Goal: Task Accomplishment & Management: Manage account settings

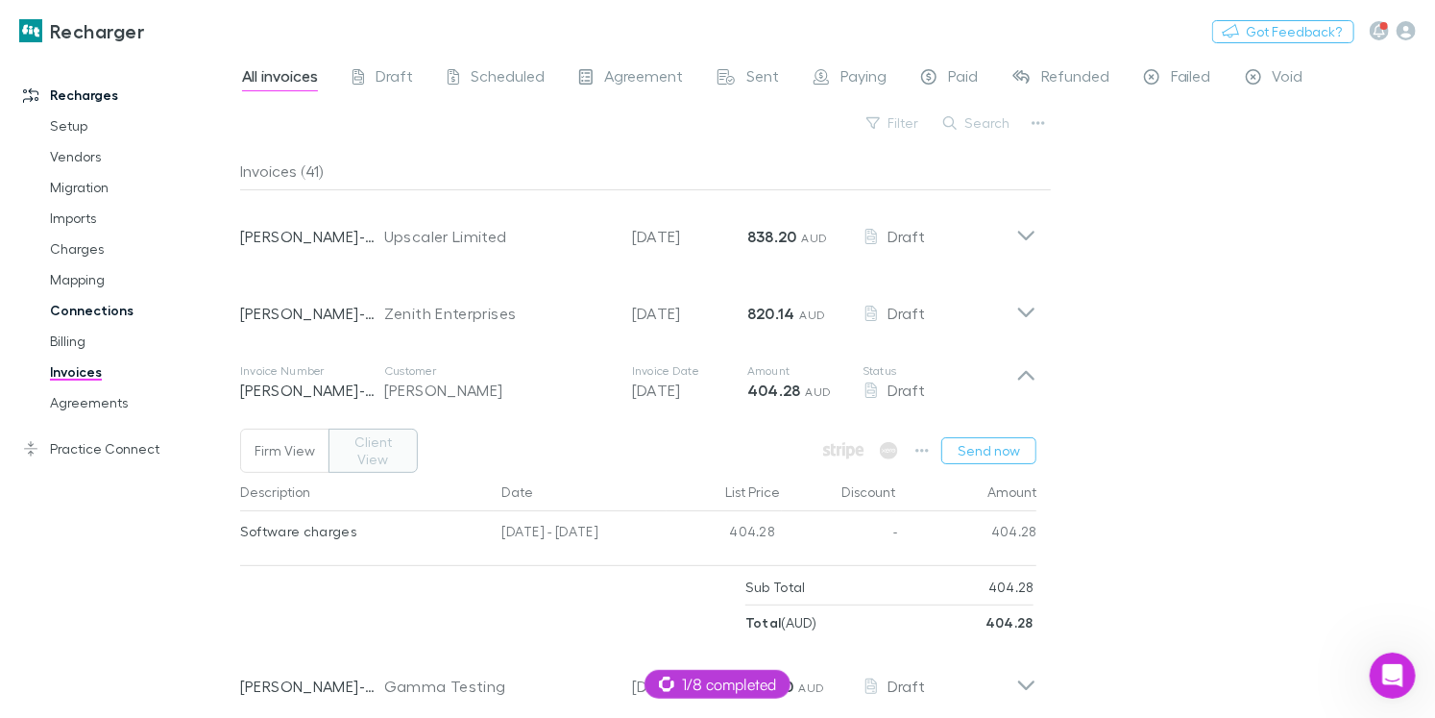
scroll to position [180, 0]
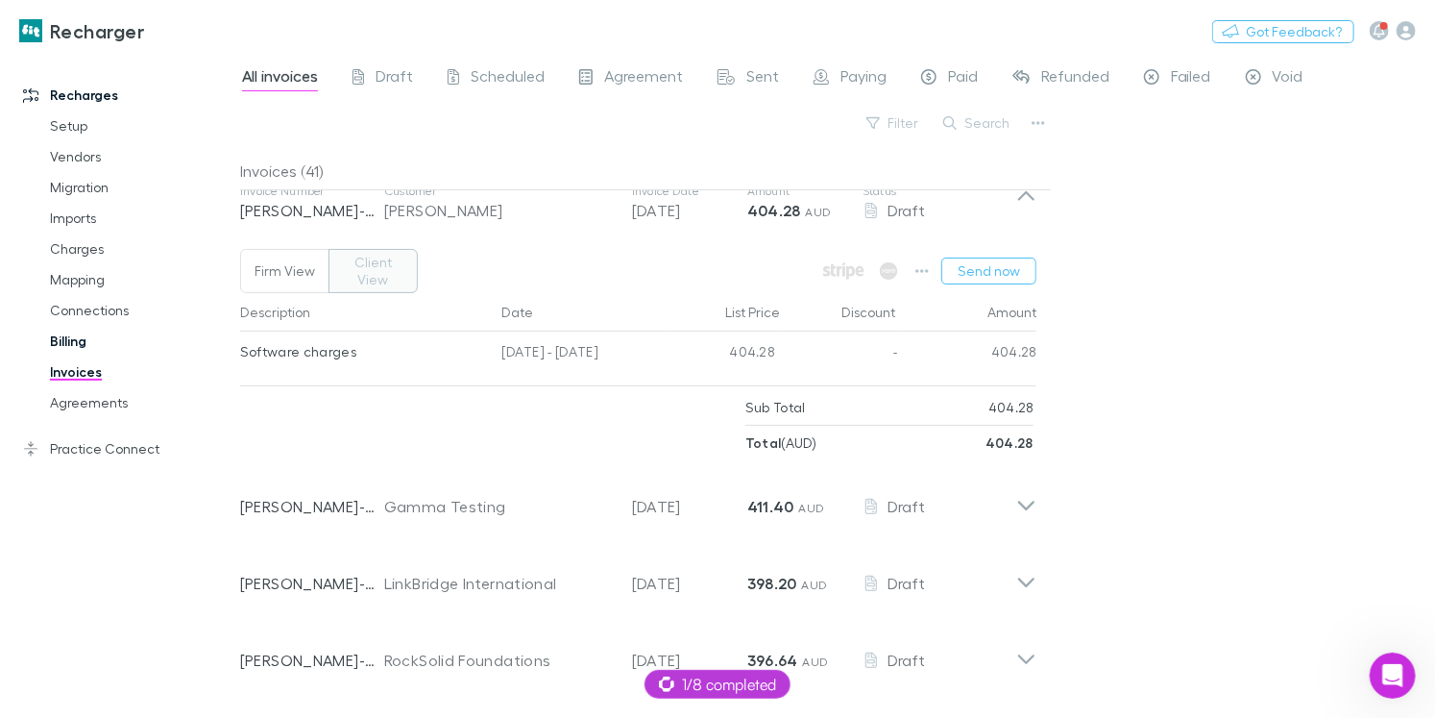
click at [74, 345] on link "Billing" at bounding box center [134, 341] width 206 height 31
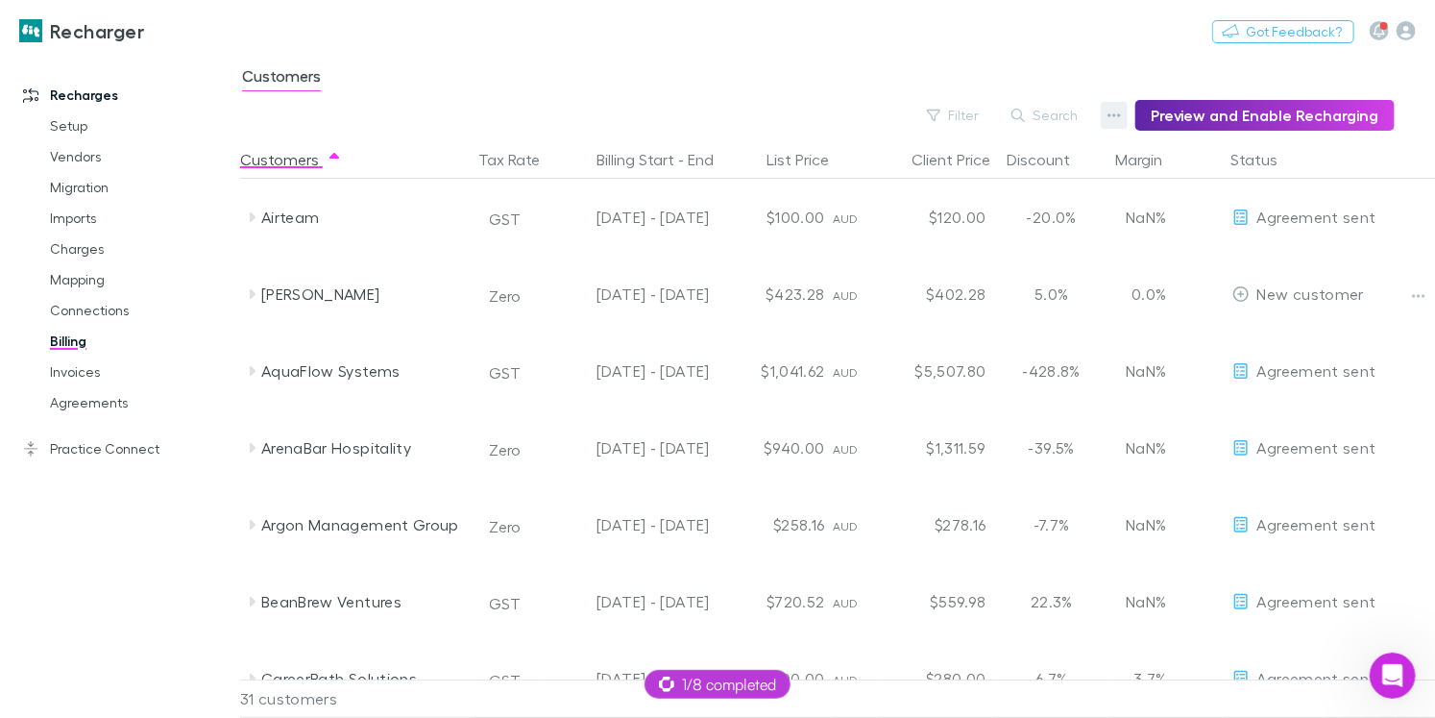
click at [1119, 122] on icon "button" at bounding box center [1114, 115] width 13 height 15
click at [990, 173] on p "Discount Split" at bounding box center [1004, 177] width 233 height 23
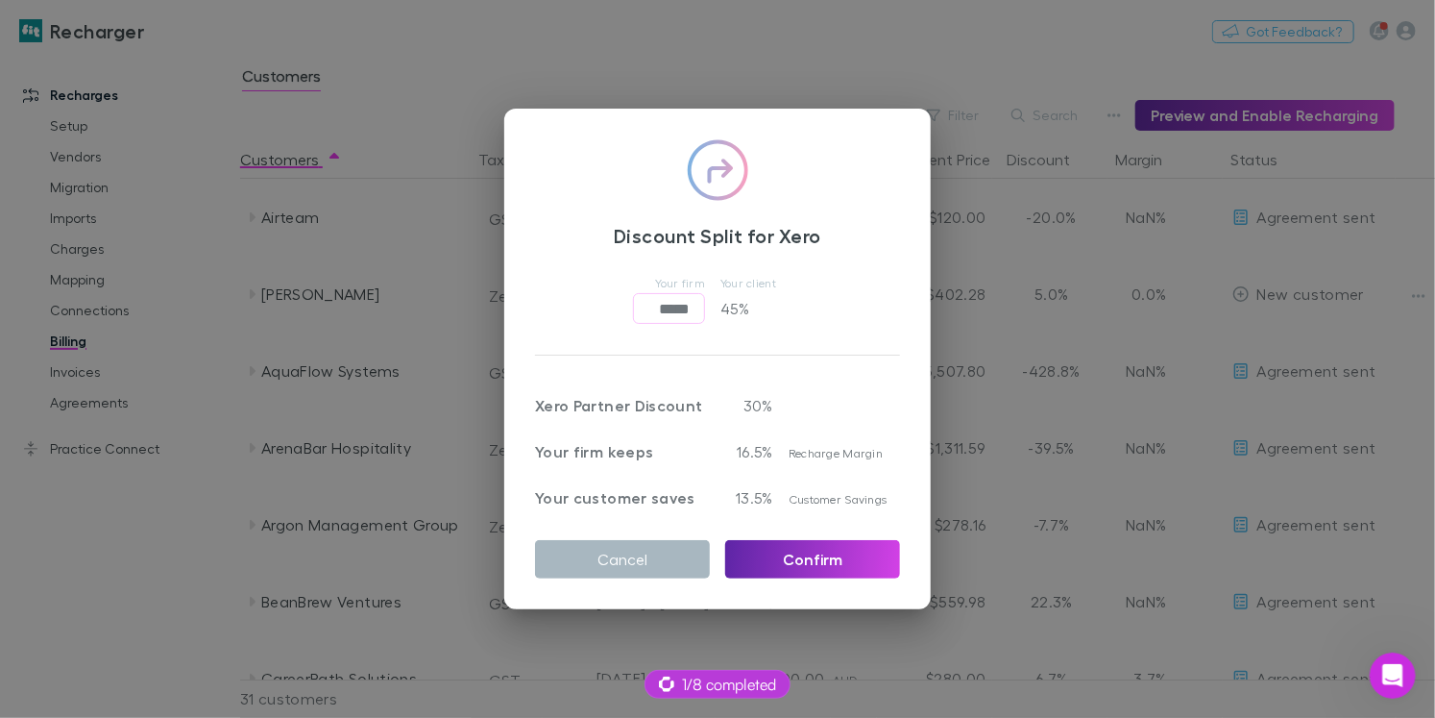
click at [659, 547] on button "Cancel" at bounding box center [622, 559] width 175 height 38
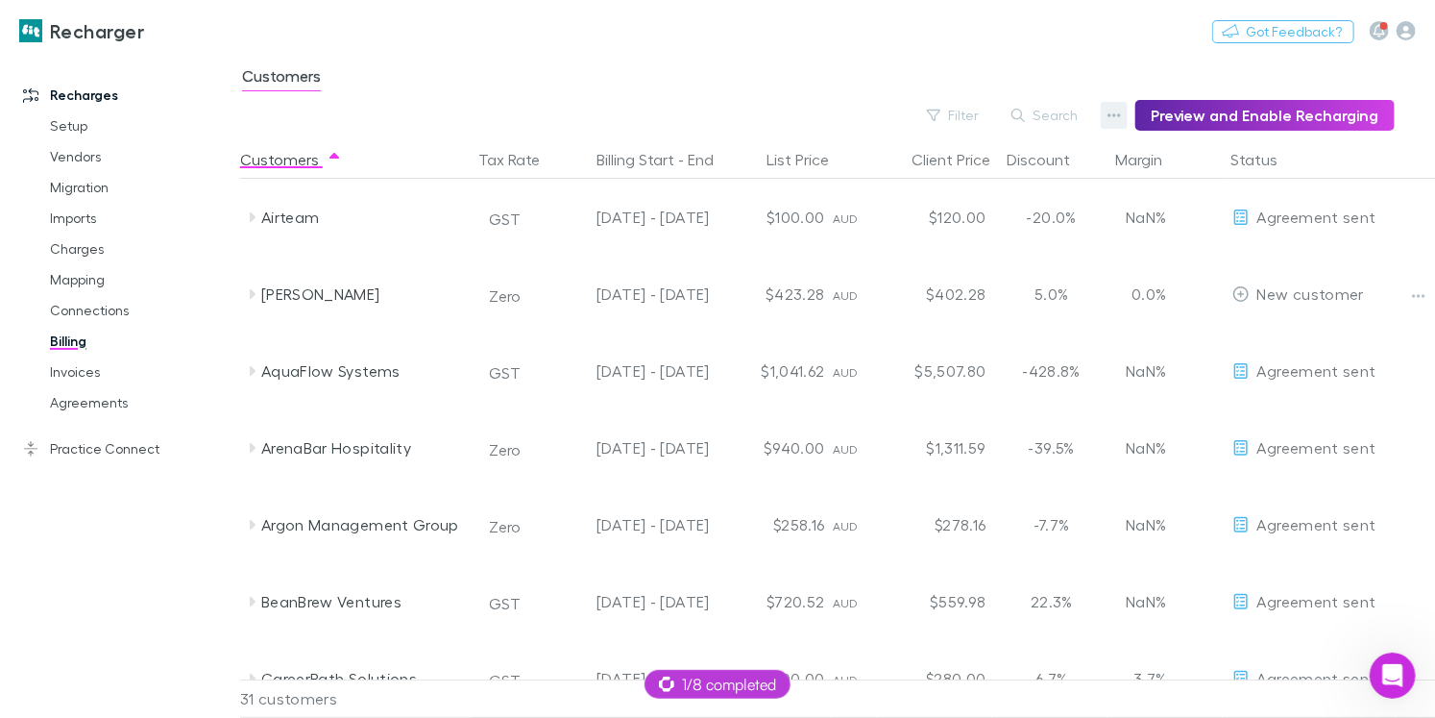
click at [1115, 111] on icon "button" at bounding box center [1114, 115] width 13 height 15
click at [902, 209] on p "Admin Fee" at bounding box center [1004, 212] width 233 height 23
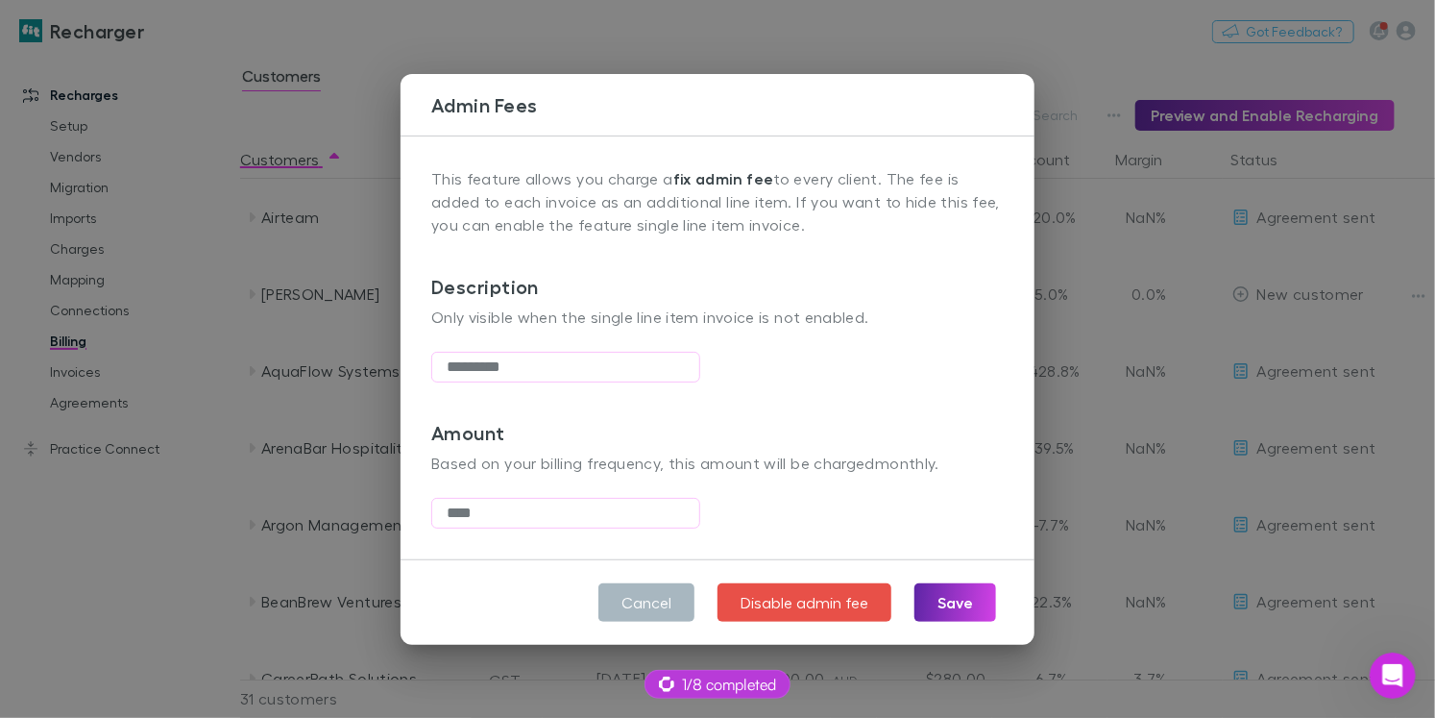
click at [659, 593] on button "Cancel" at bounding box center [647, 602] width 96 height 38
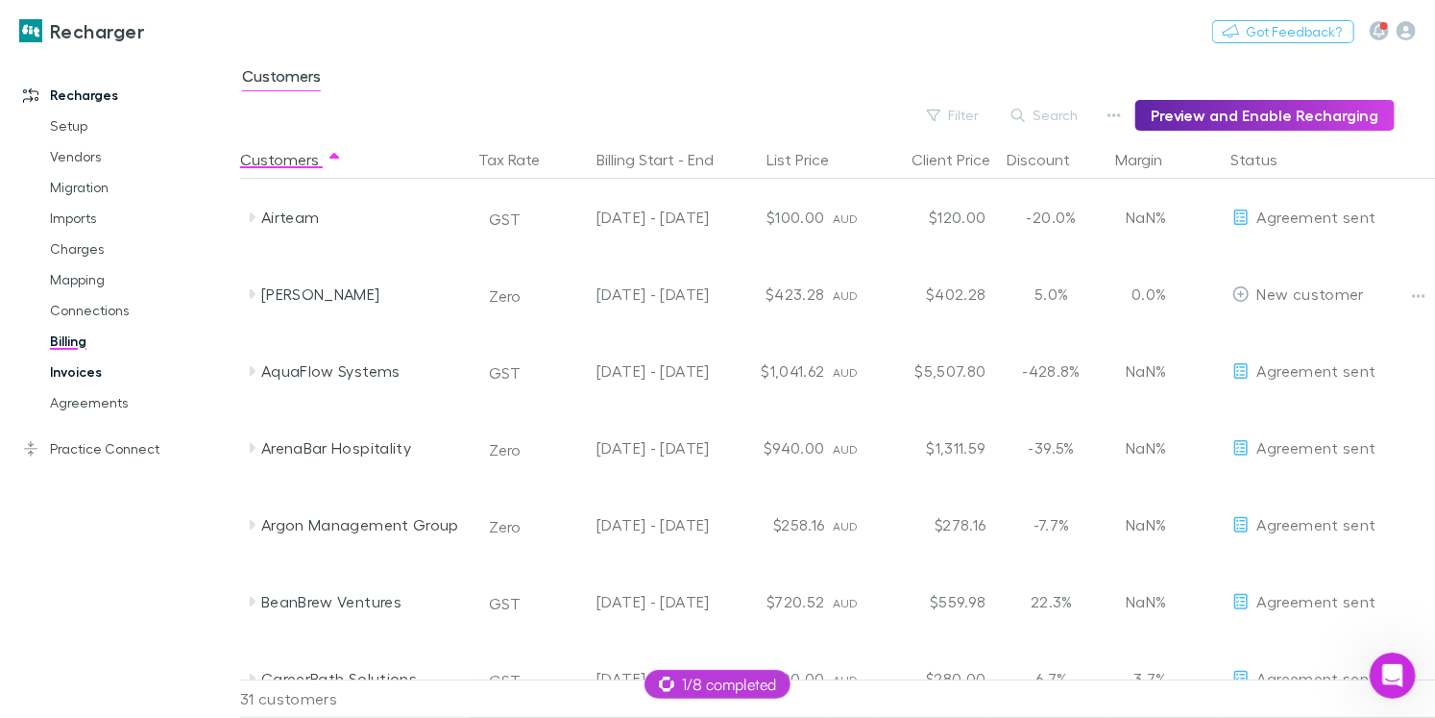
click at [117, 379] on link "Invoices" at bounding box center [134, 371] width 206 height 31
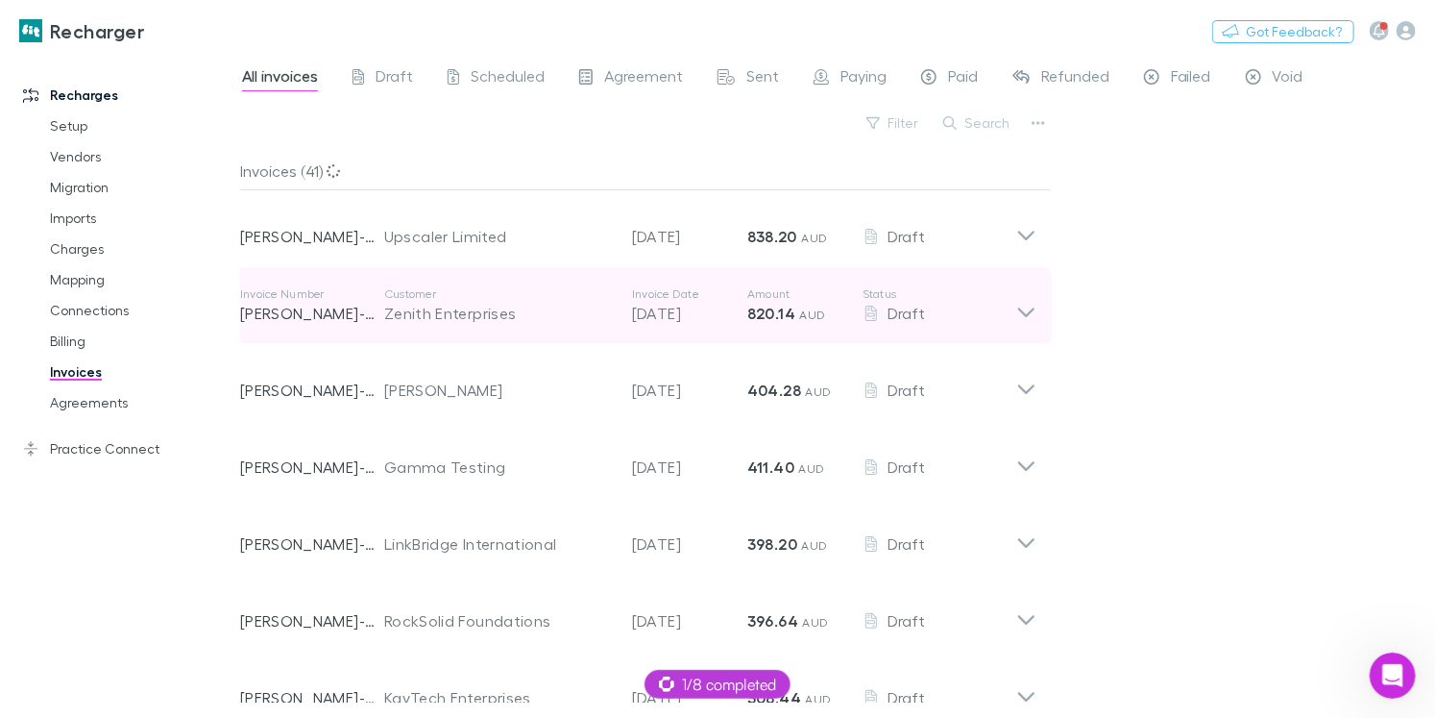
click at [290, 326] on div "Invoice Number RECH-0029 Customer Zenith Enterprises Invoice Date 29 Nov 2025 A…" at bounding box center [628, 305] width 776 height 69
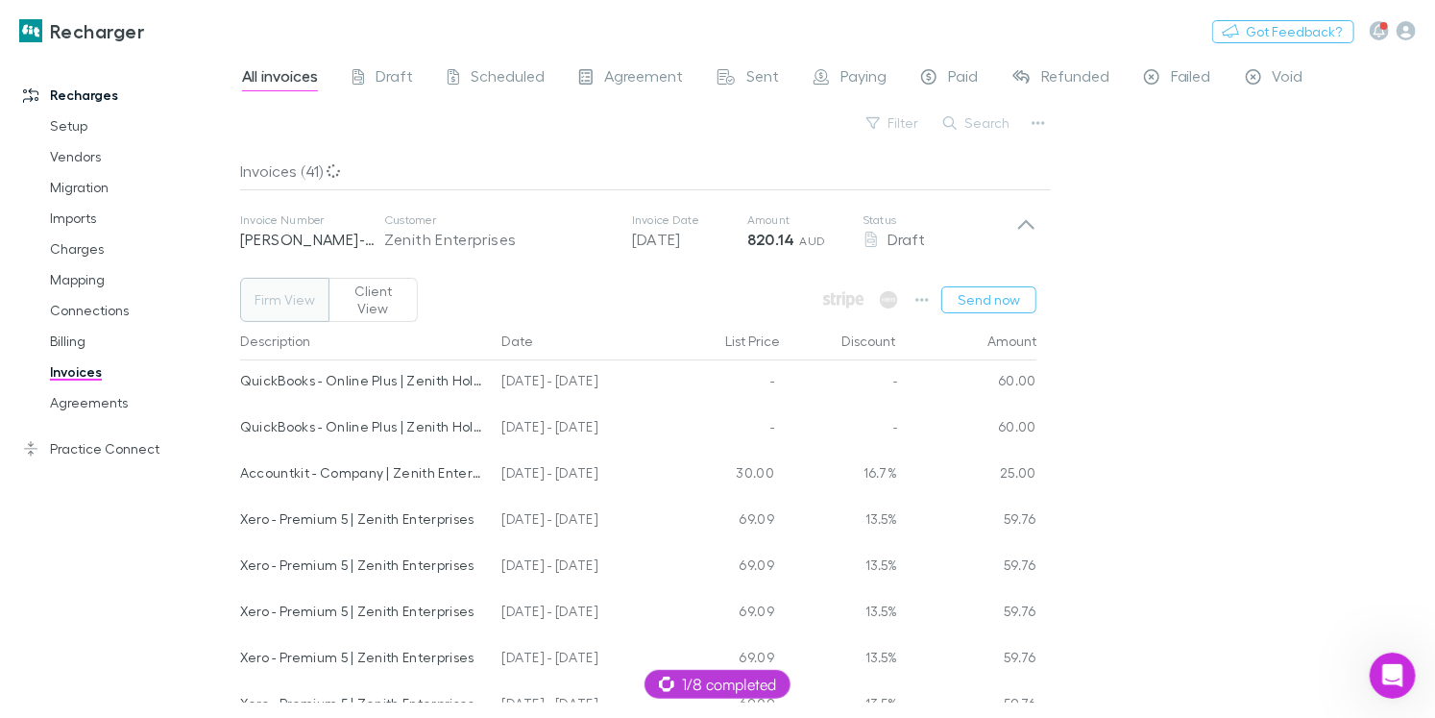
scroll to position [88, 0]
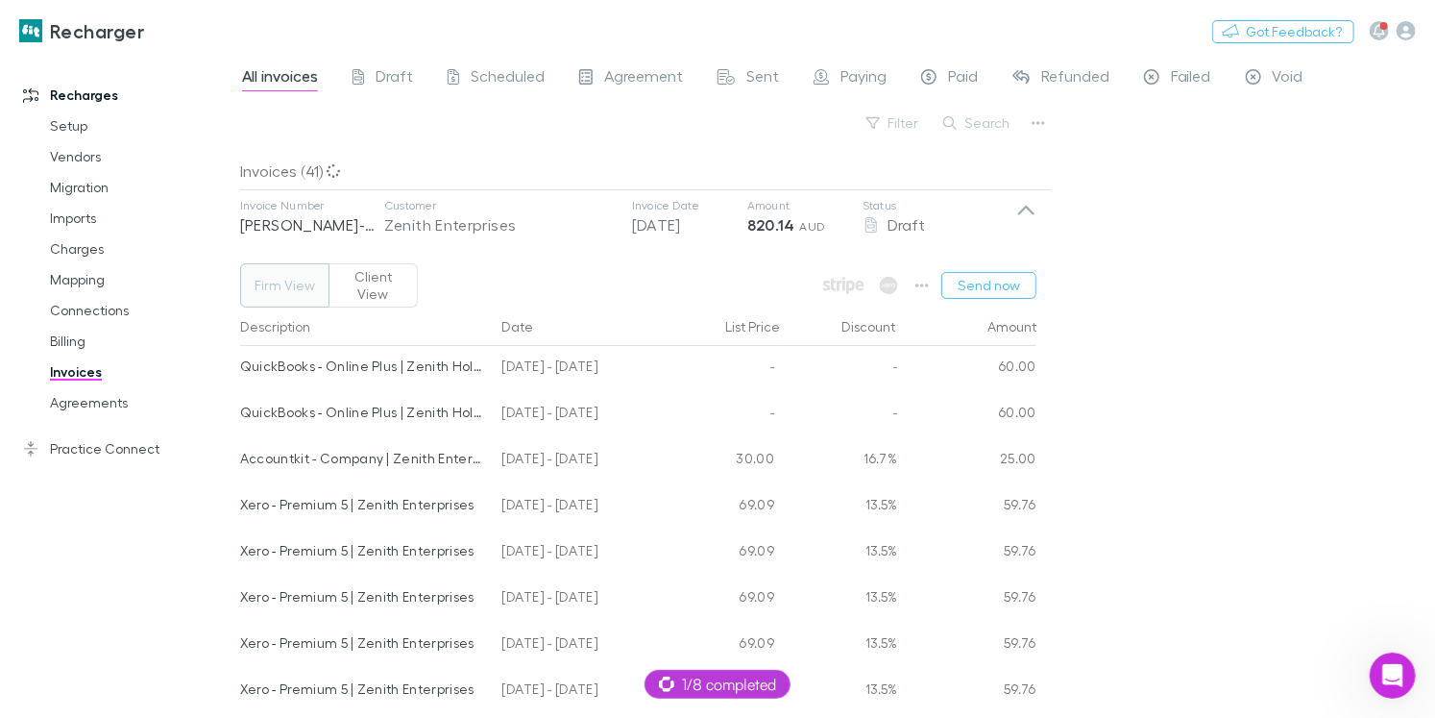
click at [276, 278] on button "Firm View" at bounding box center [284, 285] width 89 height 44
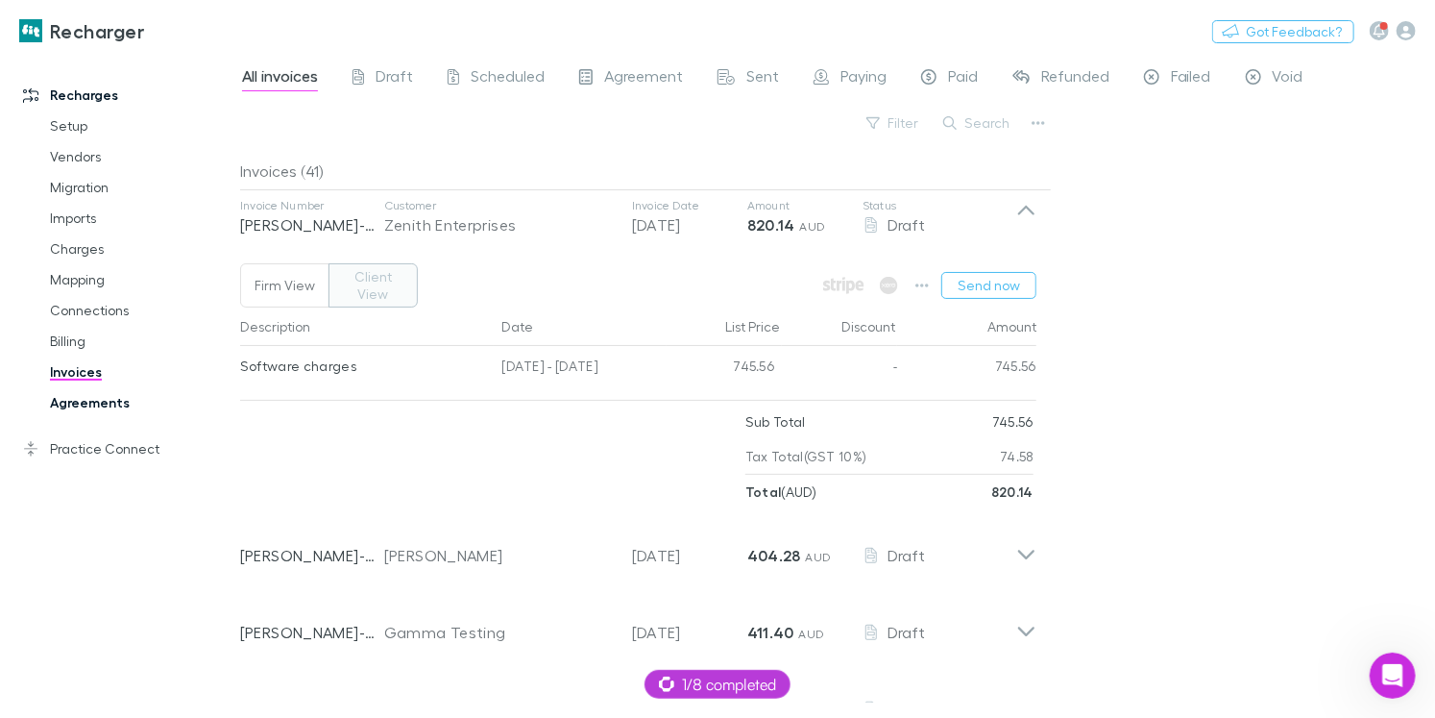
click at [101, 415] on link "Agreements" at bounding box center [134, 402] width 206 height 31
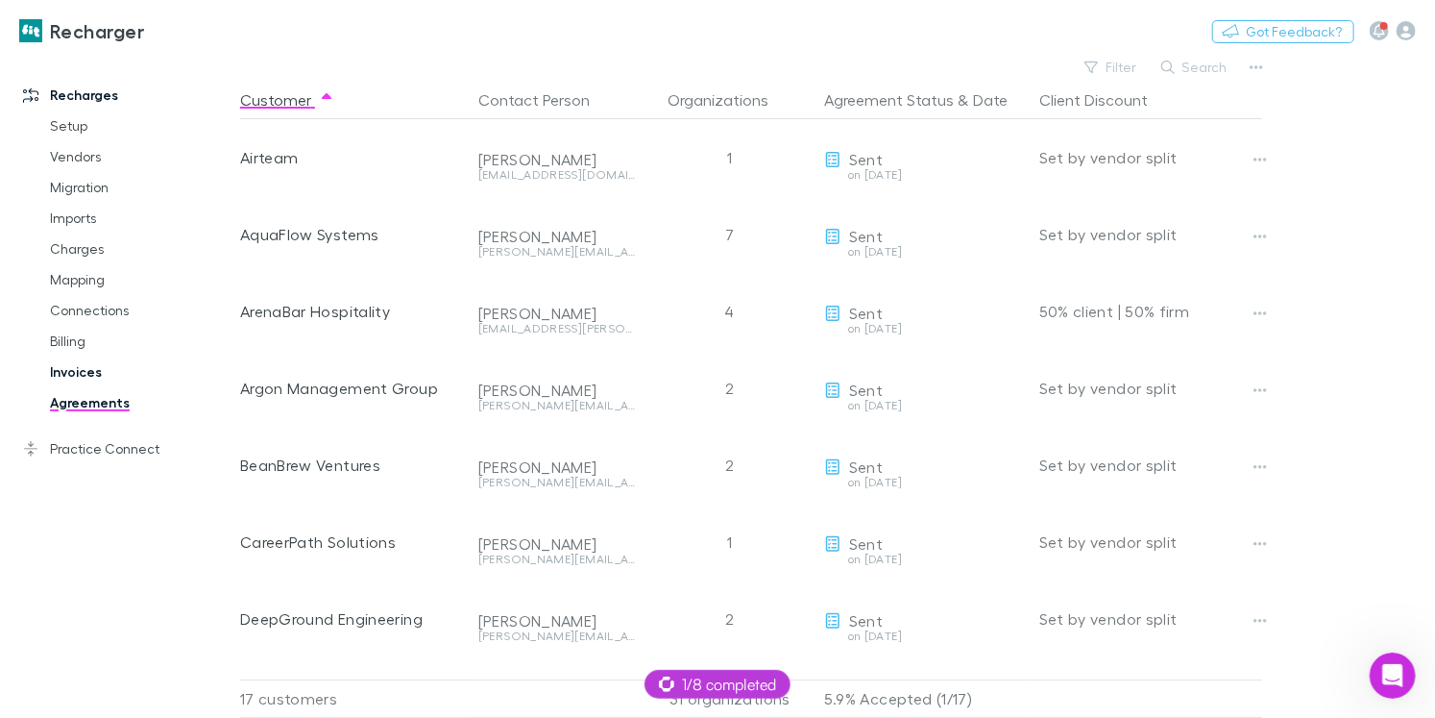
click at [70, 382] on link "Invoices" at bounding box center [134, 371] width 206 height 31
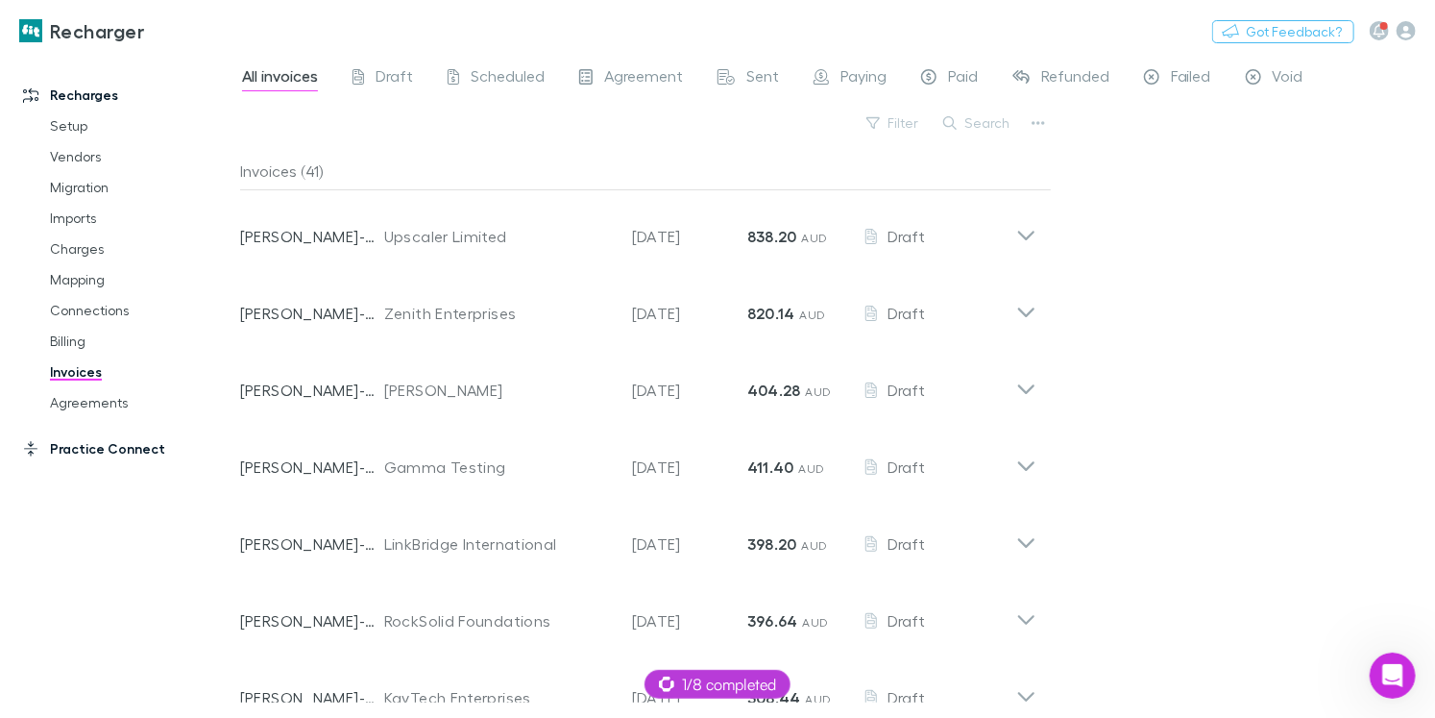
click at [142, 444] on link "Practice Connect" at bounding box center [120, 448] width 232 height 31
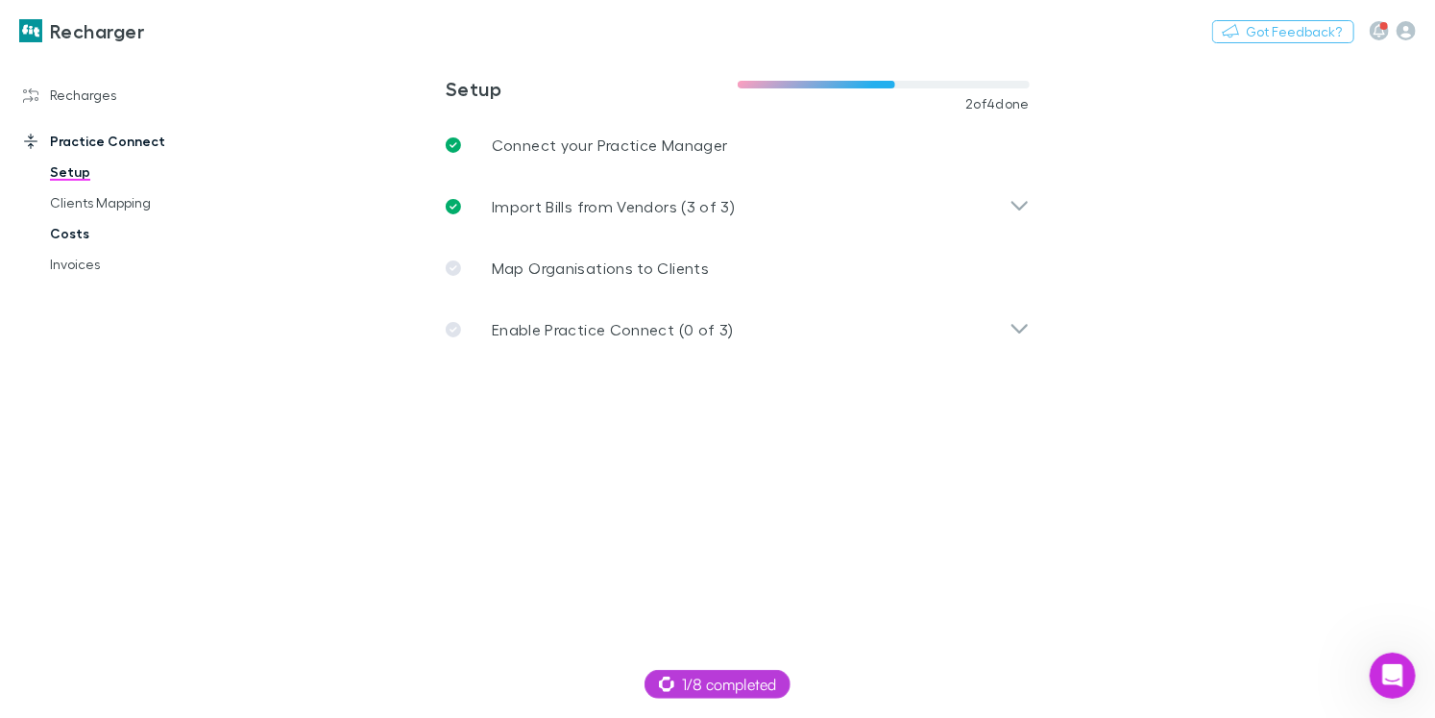
click at [71, 244] on link "Costs" at bounding box center [134, 233] width 206 height 31
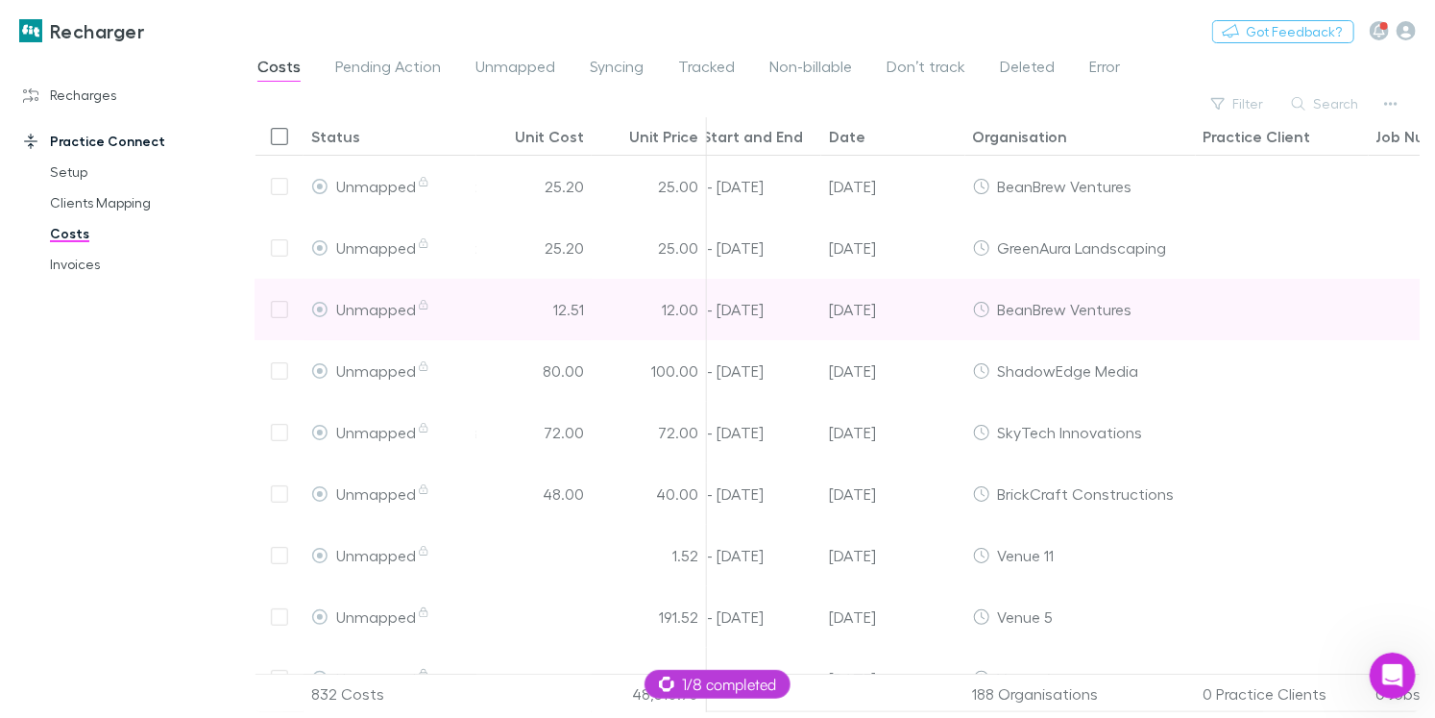
scroll to position [0, 583]
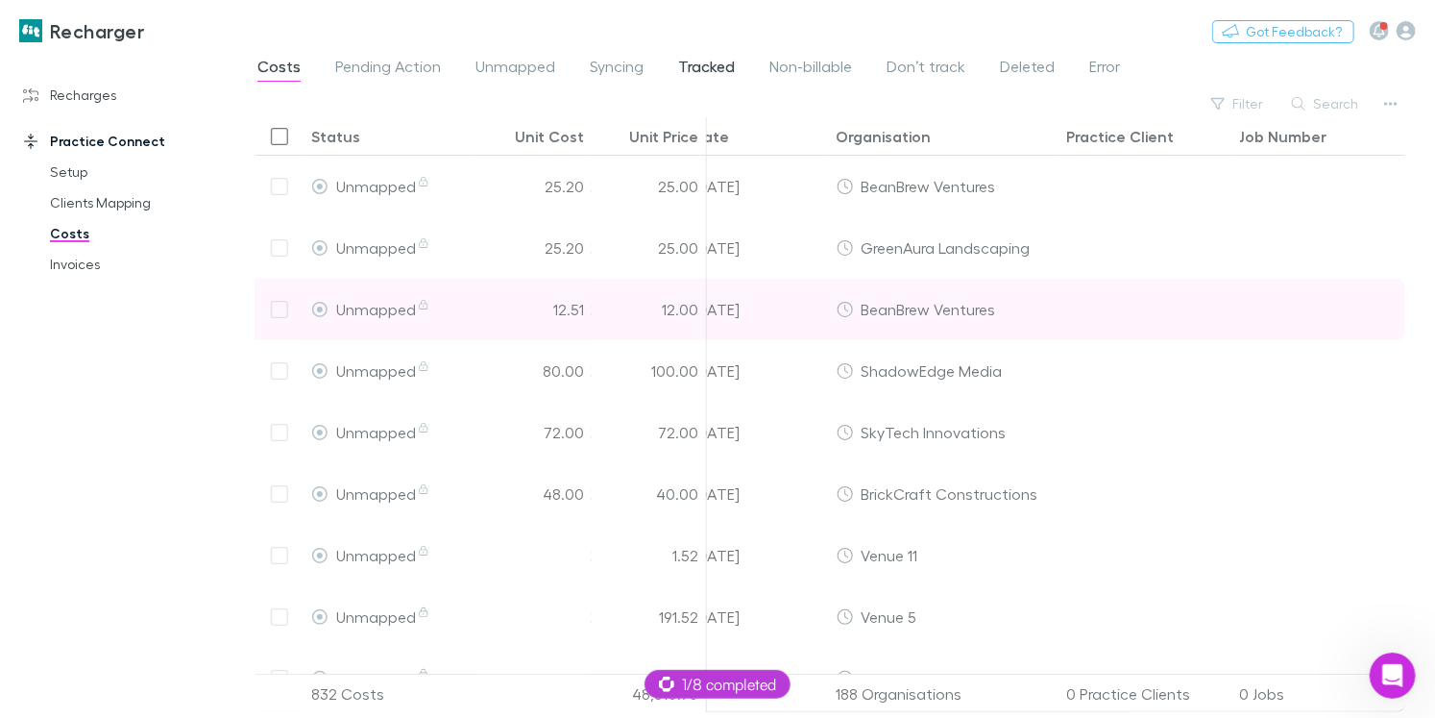
click at [695, 81] on span "Tracked" at bounding box center [706, 69] width 57 height 25
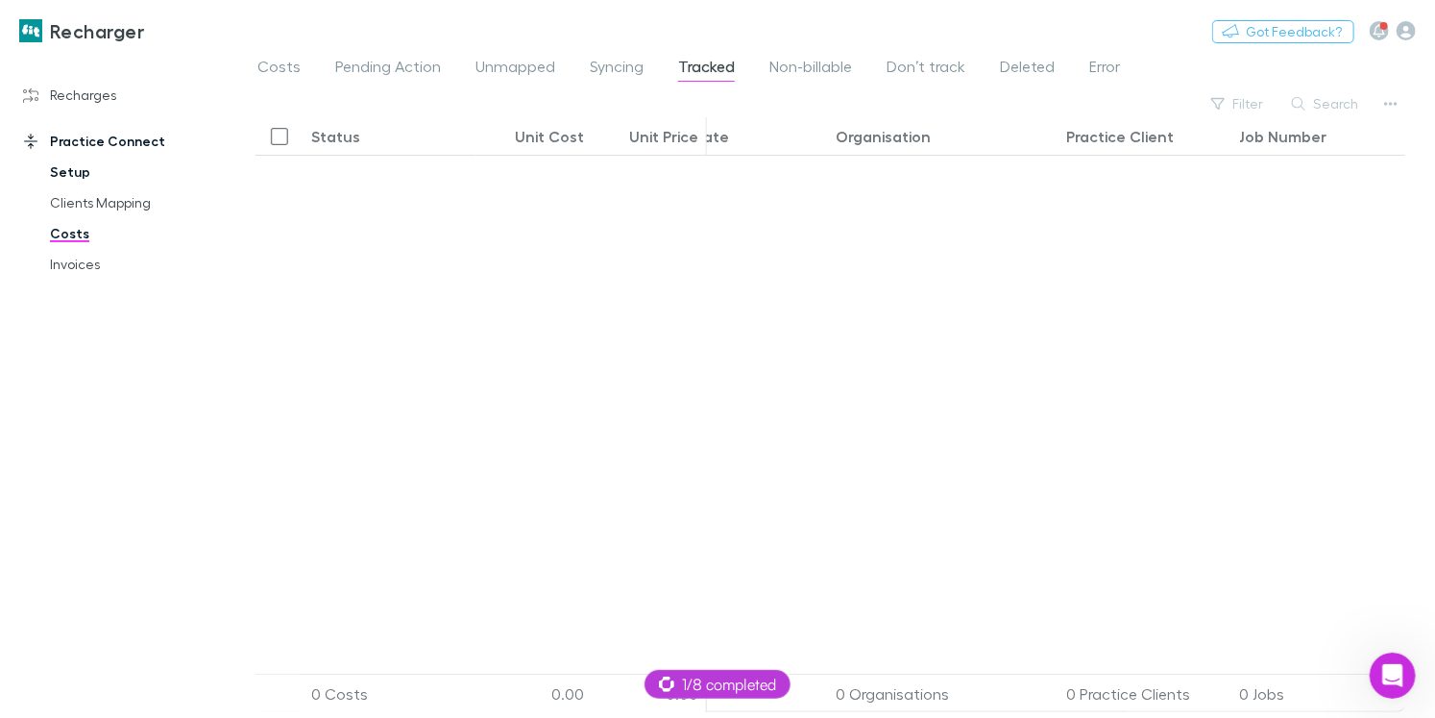
click at [81, 172] on link "Setup" at bounding box center [134, 172] width 206 height 31
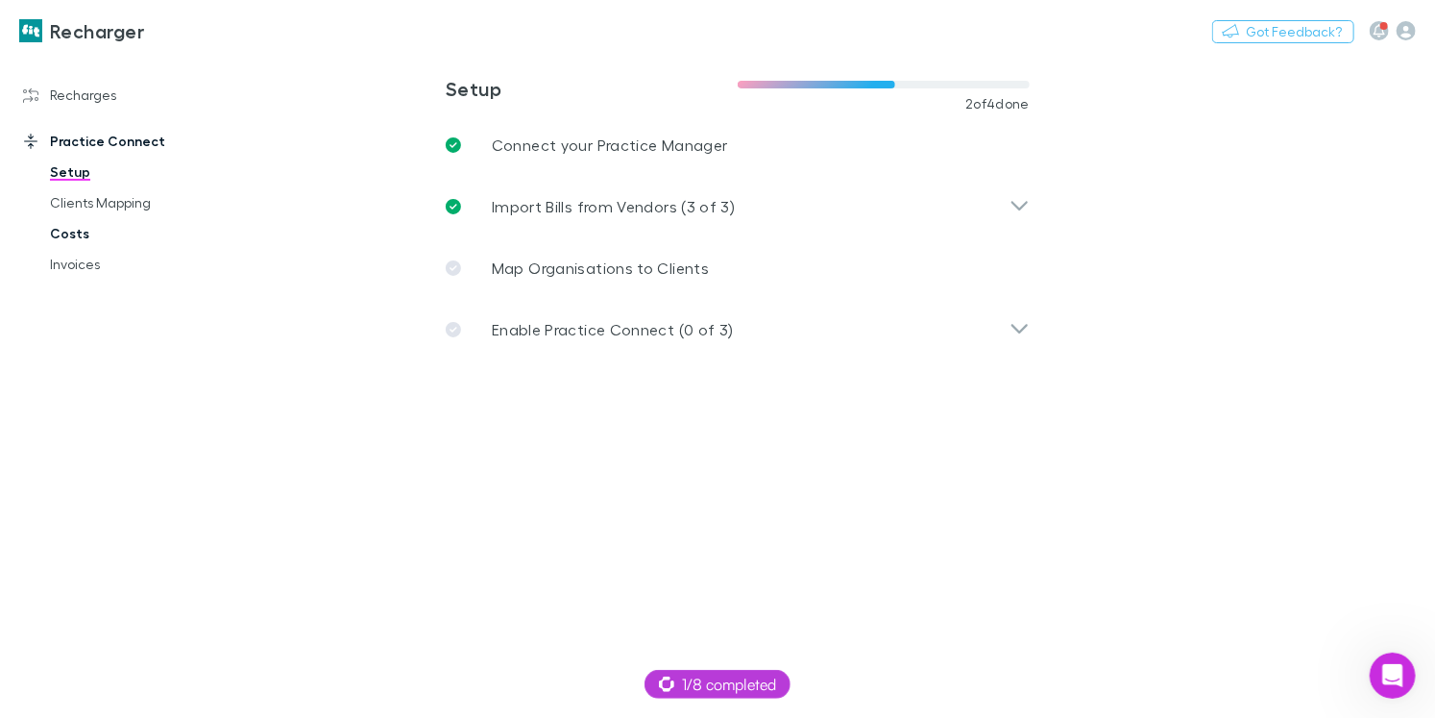
click at [84, 234] on link "Costs" at bounding box center [134, 233] width 206 height 31
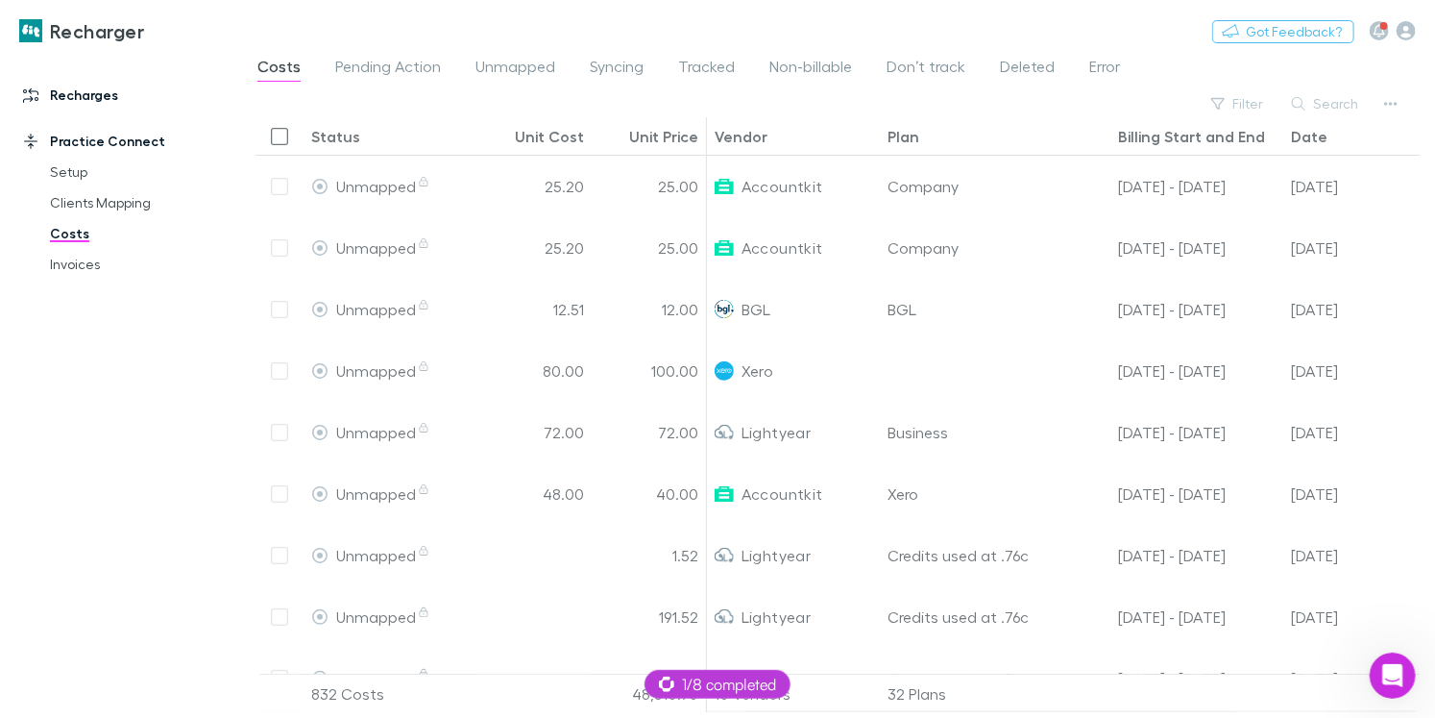
click at [79, 98] on link "Recharges" at bounding box center [120, 95] width 232 height 31
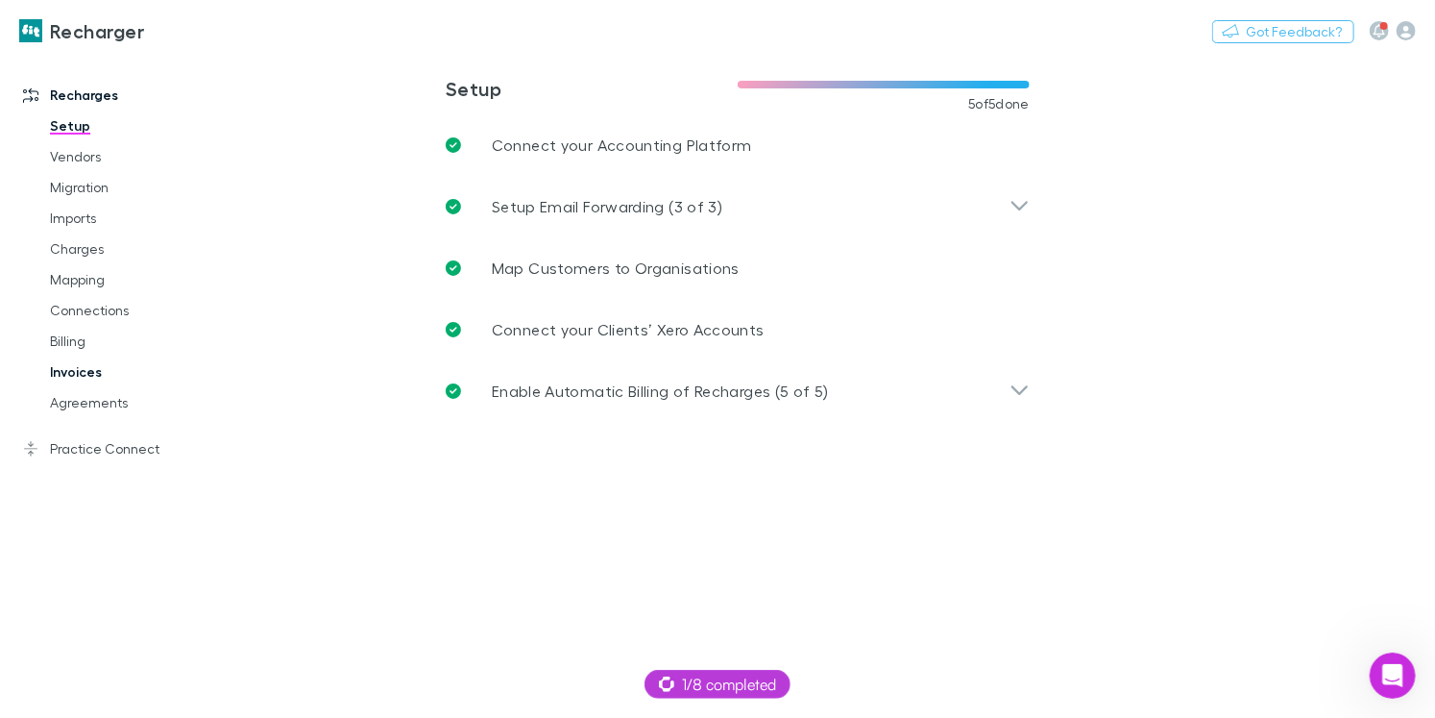
click at [82, 369] on link "Invoices" at bounding box center [134, 371] width 206 height 31
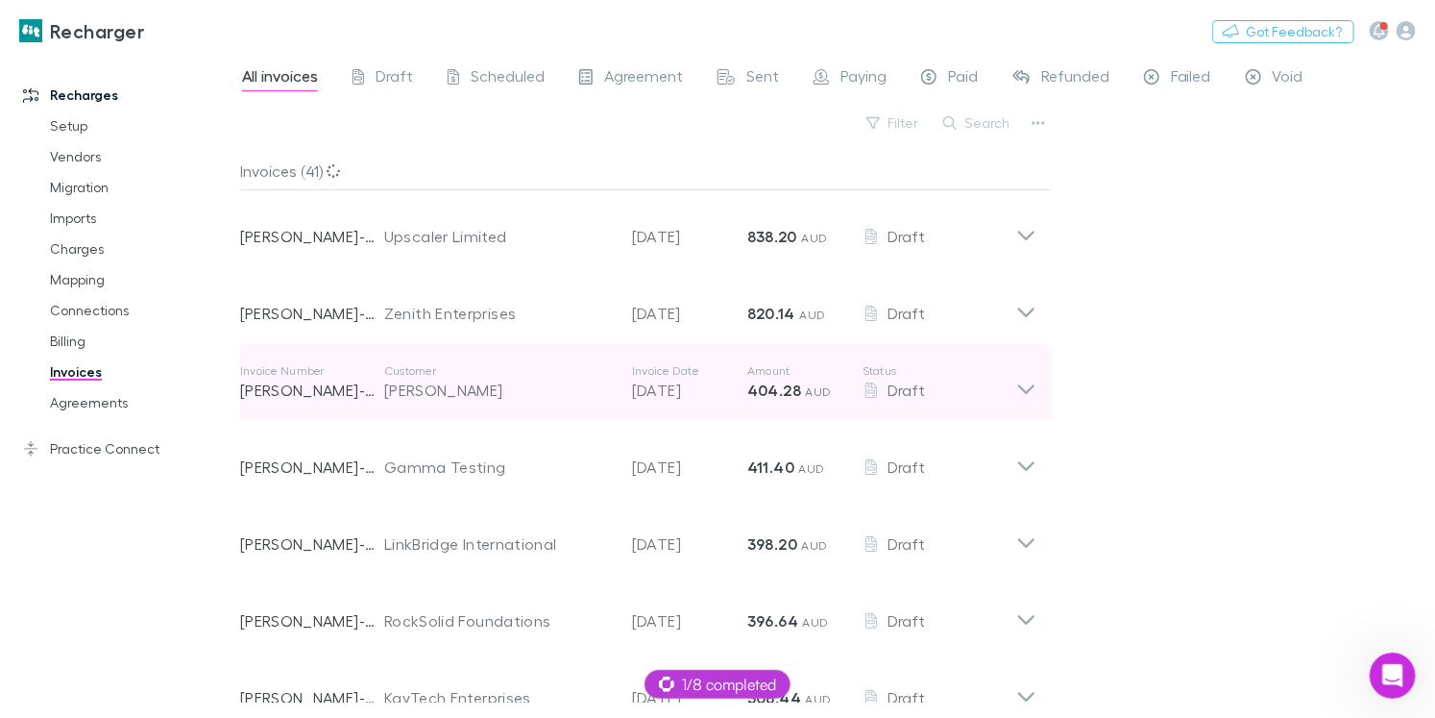
click at [392, 360] on div "Invoice Number RECH-0042 Customer Alex Millar Invoice Date 29 Nov 2025 Amount 4…" at bounding box center [628, 382] width 776 height 69
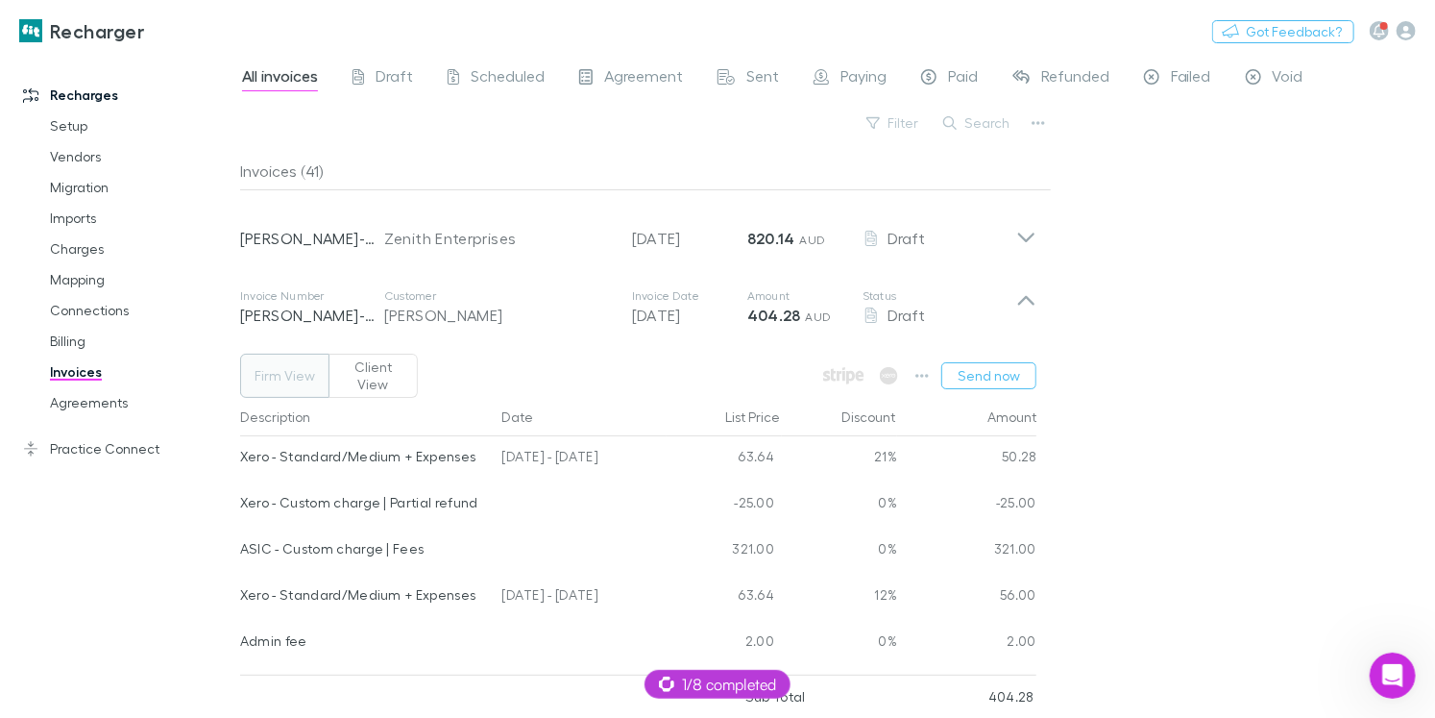
scroll to position [465, 0]
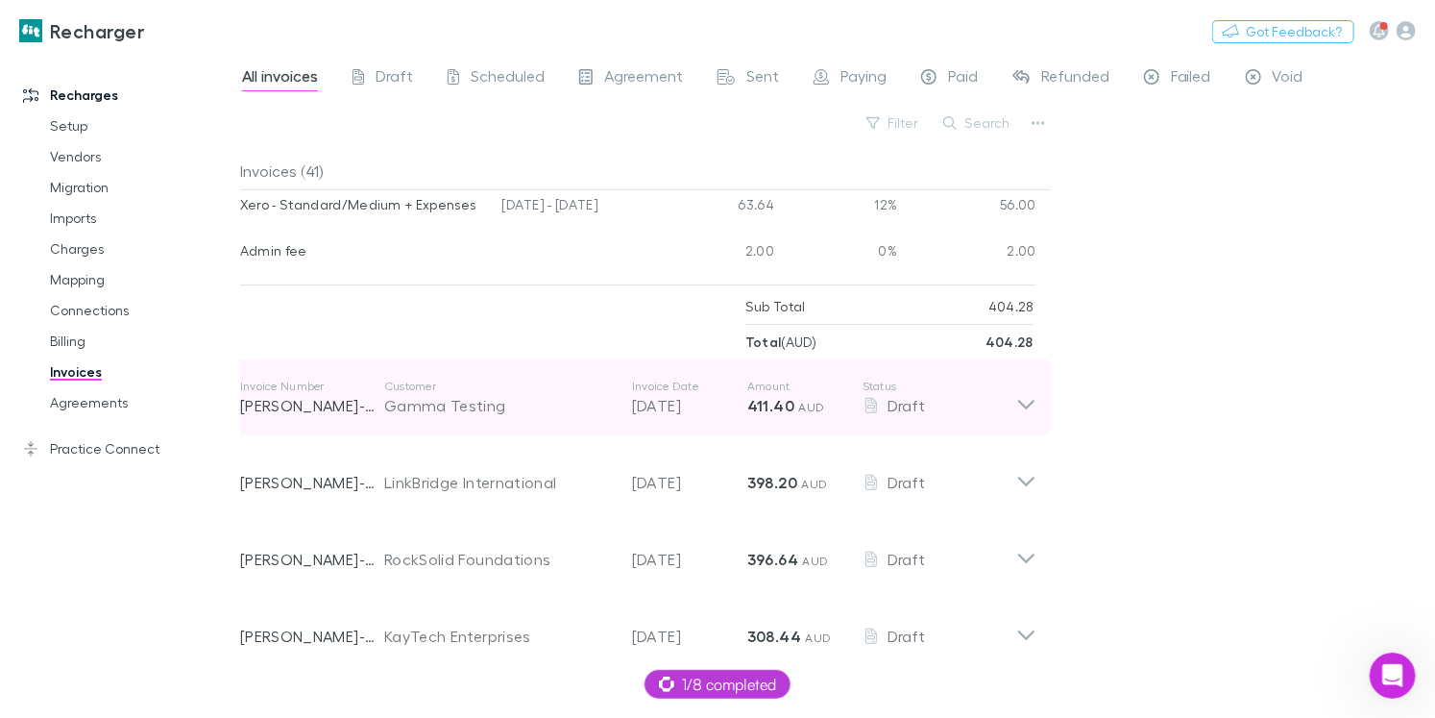
click at [397, 401] on div "Invoice Number RECH-0048 Customer Gamma Testing Invoice Date 29 Nov 2025 Amount…" at bounding box center [628, 397] width 776 height 69
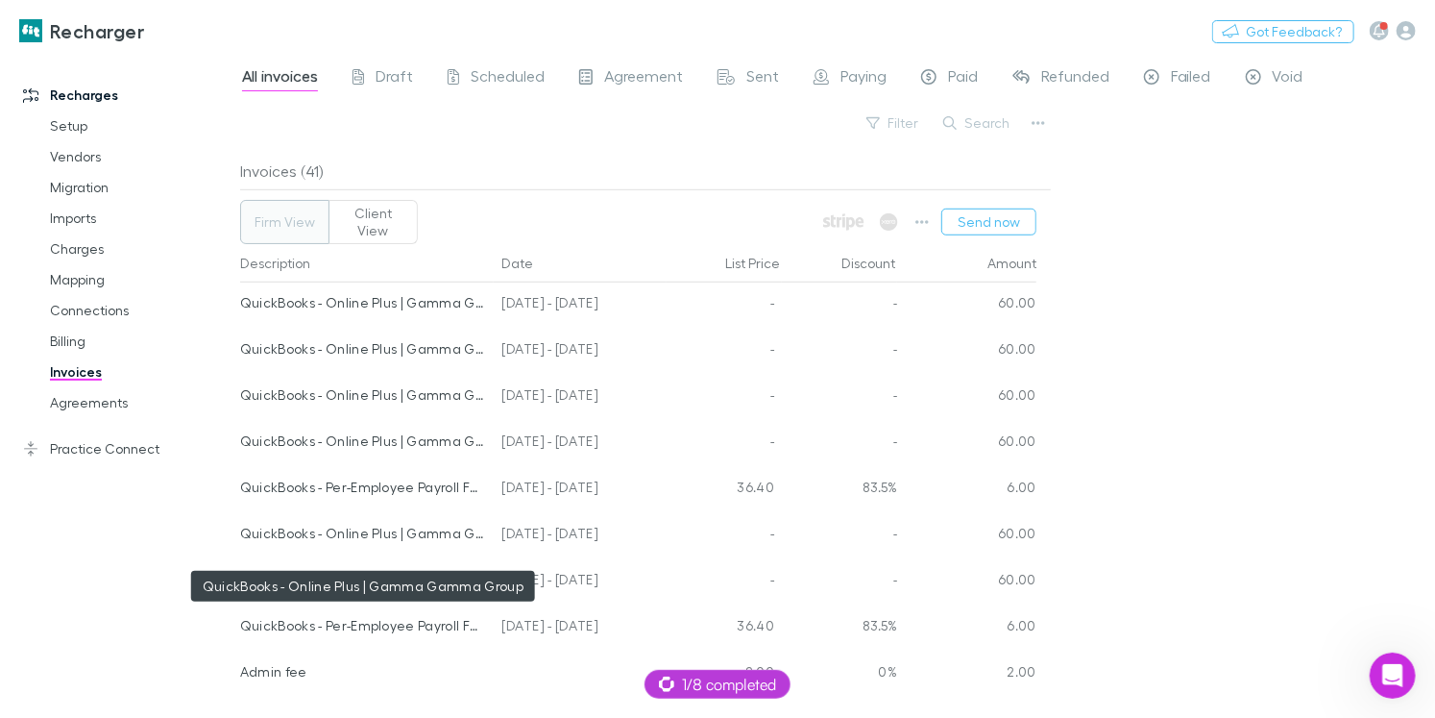
scroll to position [711, 0]
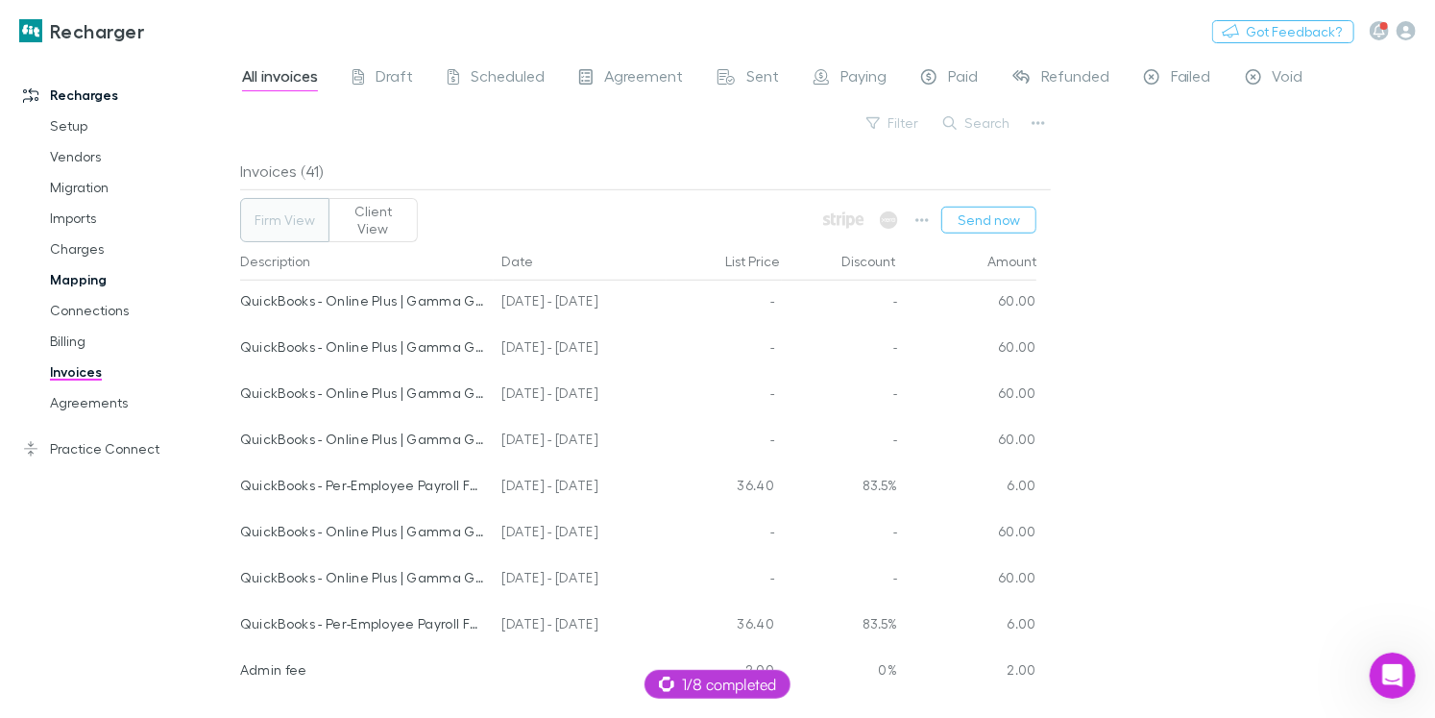
click at [109, 278] on link "Mapping" at bounding box center [134, 279] width 206 height 31
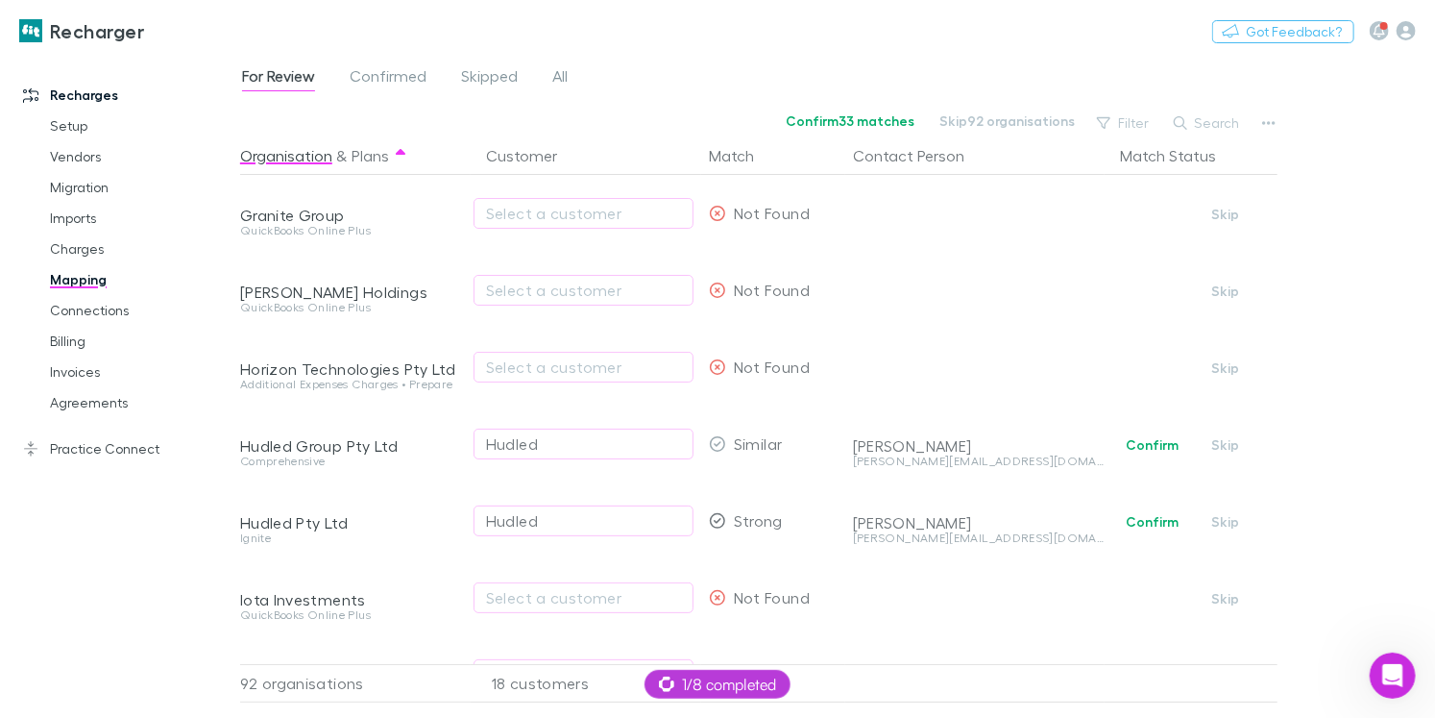
click at [113, 541] on div "Recharges Setup Vendors Migration Imports Charges Mapping Connections Billing I…" at bounding box center [120, 374] width 240 height 626
click at [167, 503] on div "Recharges Setup Vendors Migration Imports Charges Mapping Connections Billing I…" at bounding box center [120, 374] width 240 height 626
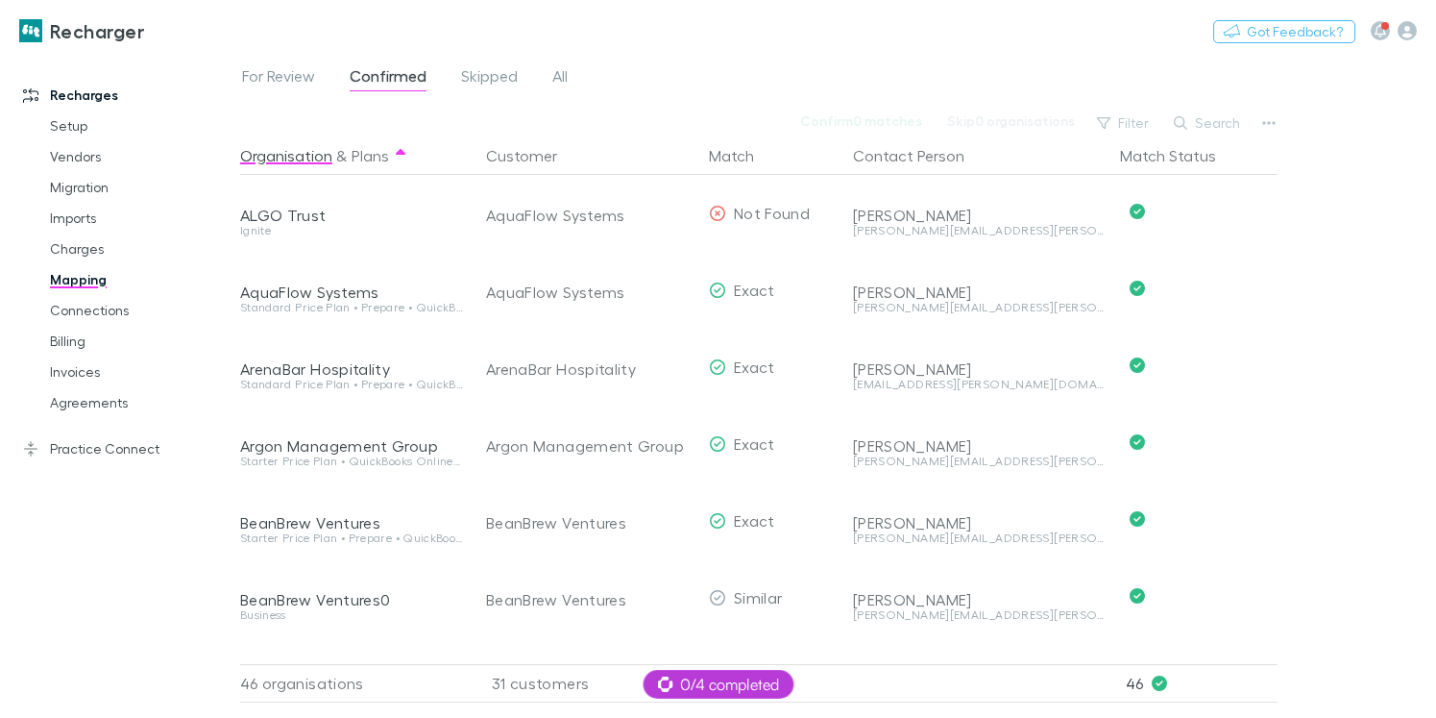
click at [110, 492] on div "Recharges Setup Vendors Migration Imports Charges Mapping Connections Billing I…" at bounding box center [120, 374] width 240 height 626
